Goal: Task Accomplishment & Management: Complete application form

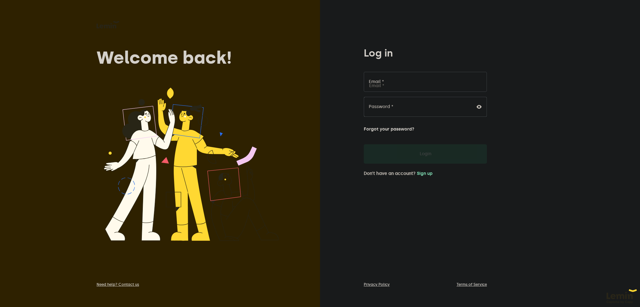
click at [550, 156] on div "Log in Email * Password * Forgot your password? Login Don’t have an account? Si…" at bounding box center [480, 153] width 320 height 307
click at [558, 145] on div "Log in Email * Password * Forgot your password? Login Don’t have an account? Si…" at bounding box center [480, 153] width 320 height 307
click at [418, 84] on input "Email *" at bounding box center [425, 82] width 123 height 20
click at [552, 136] on div "Log in Email * Password * Forgot your password? Login Don’t have an account? Si…" at bounding box center [480, 153] width 320 height 307
